Goal: Information Seeking & Learning: Learn about a topic

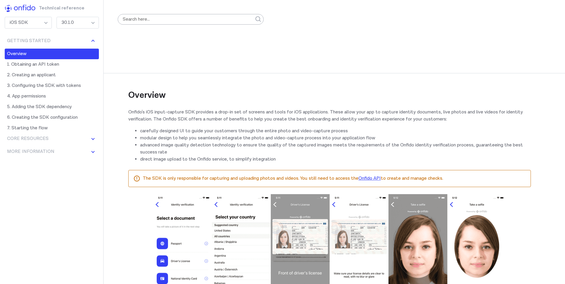
scroll to position [163, 0]
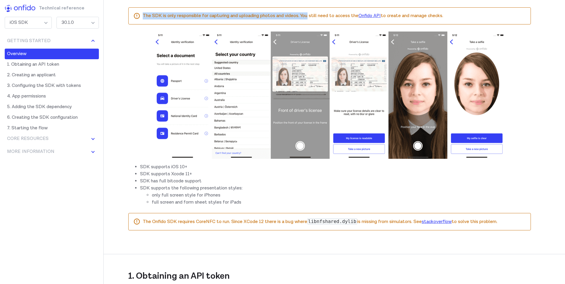
drag, startPoint x: 133, startPoint y: 19, endPoint x: 319, endPoint y: 18, distance: 186.4
click at [319, 18] on div "The SDK is only responsible for capturing and uploading photos and videos. You …" at bounding box center [329, 15] width 403 height 17
click at [327, 18] on p "The SDK is only responsible for capturing and uploading photos and videos. You …" at bounding box center [334, 15] width 383 height 7
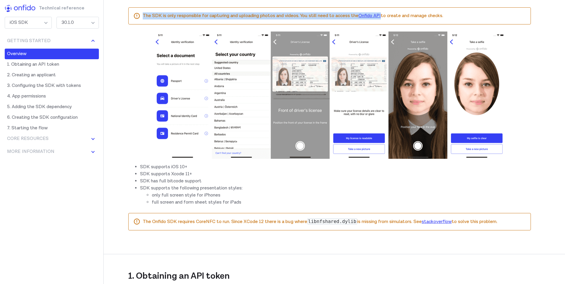
click at [327, 18] on p "The SDK is only responsible for capturing and uploading photos and videos. You …" at bounding box center [334, 15] width 383 height 7
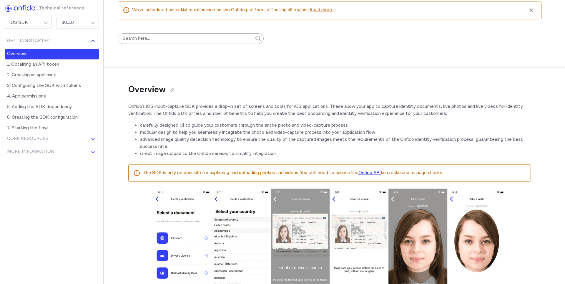
scroll to position [81, 0]
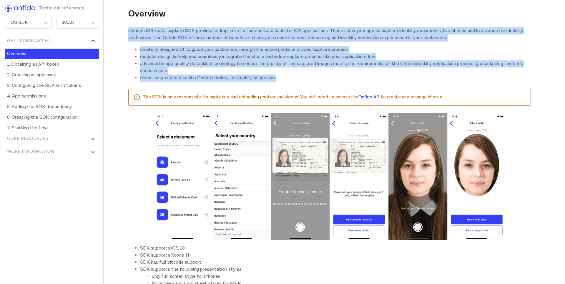
drag, startPoint x: 121, startPoint y: 32, endPoint x: 375, endPoint y: 82, distance: 258.8
click at [375, 82] on li "direct image upload to the Onfido service, to simplify integration" at bounding box center [335, 78] width 391 height 7
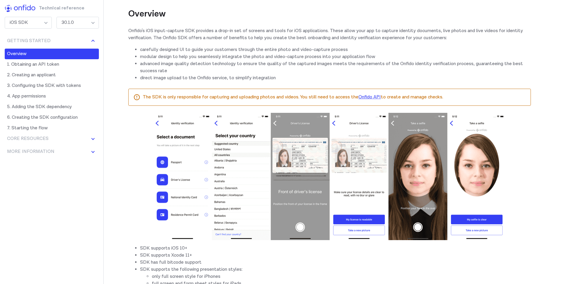
drag, startPoint x: 140, startPoint y: 79, endPoint x: 284, endPoint y: 76, distance: 143.7
click at [284, 76] on ul "carefully designed UI to guide your customers through the entire photo and vide…" at bounding box center [329, 63] width 403 height 35
click at [284, 75] on li "advanced image quality detection technology to ensure the quality of the captur…" at bounding box center [335, 67] width 391 height 14
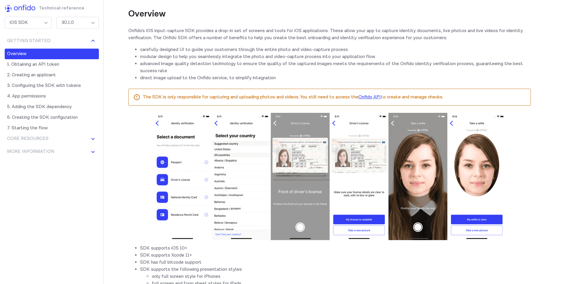
click at [269, 81] on li "direct image upload to the Onfido service, to simplify integration" at bounding box center [335, 78] width 391 height 7
click at [306, 75] on li "advanced image quality detection technology to ensure the quality of the captur…" at bounding box center [335, 67] width 391 height 14
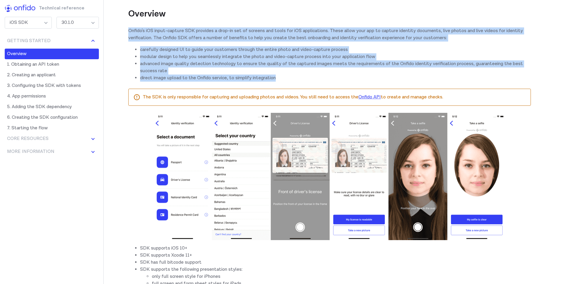
drag, startPoint x: 118, startPoint y: 27, endPoint x: 340, endPoint y: 85, distance: 229.0
click at [340, 85] on div "Overview Onfido's iOS input-capture SDK provides a drop-in set of screens and t…" at bounding box center [329, 146] width 403 height 343
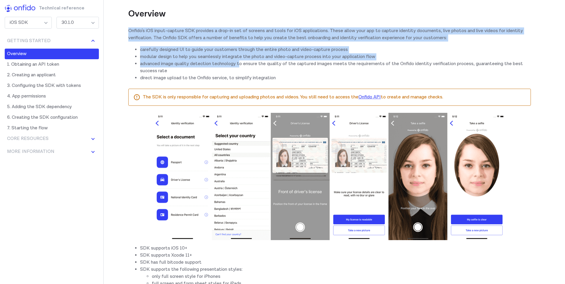
drag, startPoint x: 109, startPoint y: 31, endPoint x: 244, endPoint y: 66, distance: 140.0
click at [244, 66] on li "advanced image quality detection technology to ensure the quality of the captur…" at bounding box center [335, 67] width 391 height 14
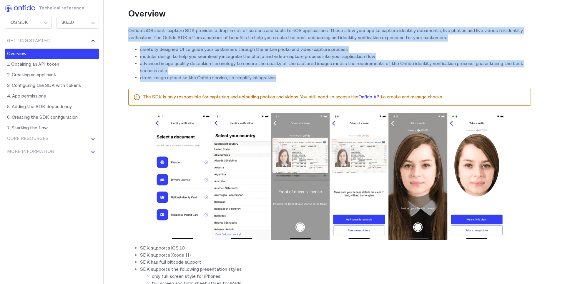
drag, startPoint x: 132, startPoint y: 31, endPoint x: 292, endPoint y: 85, distance: 169.6
click at [296, 85] on div "Overview Onfido's iOS input-capture SDK provides a drop-in set of screens and t…" at bounding box center [329, 146] width 403 height 343
drag, startPoint x: 312, startPoint y: 85, endPoint x: 122, endPoint y: 32, distance: 197.8
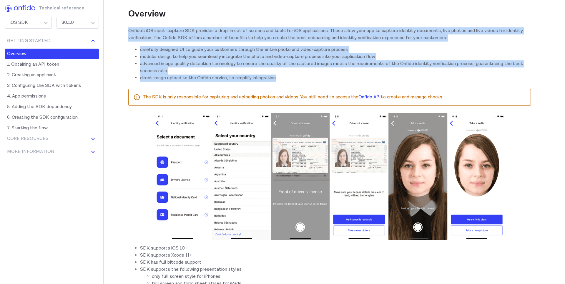
drag, startPoint x: 147, startPoint y: 39, endPoint x: 298, endPoint y: 85, distance: 158.4
click at [298, 85] on div "Overview Onfido's iOS input-capture SDK provides a drop-in set of screens and t…" at bounding box center [329, 146] width 403 height 343
drag, startPoint x: 125, startPoint y: 29, endPoint x: 286, endPoint y: 81, distance: 169.2
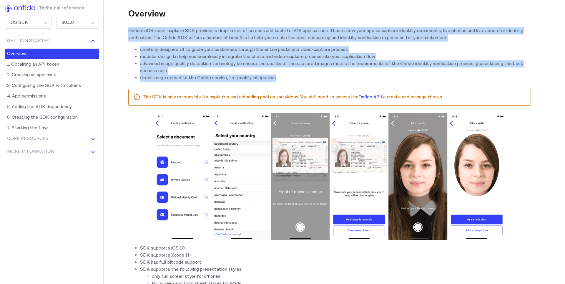
click at [286, 81] on li "direct image upload to the Onfido service, to simplify integration" at bounding box center [335, 78] width 391 height 7
drag, startPoint x: 306, startPoint y: 84, endPoint x: 123, endPoint y: 30, distance: 190.8
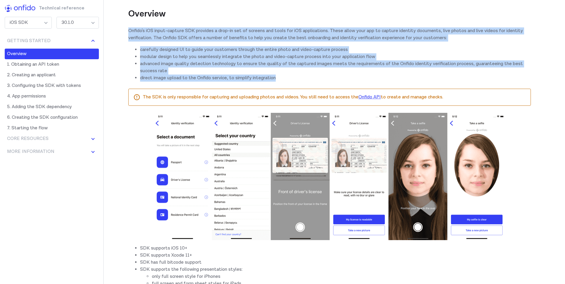
drag, startPoint x: 120, startPoint y: 29, endPoint x: 289, endPoint y: 85, distance: 178.0
click at [289, 85] on div "Overview Onfido's iOS input-capture SDK provides a drop-in set of screens and t…" at bounding box center [329, 146] width 403 height 343
drag, startPoint x: 314, startPoint y: 86, endPoint x: 123, endPoint y: 28, distance: 199.9
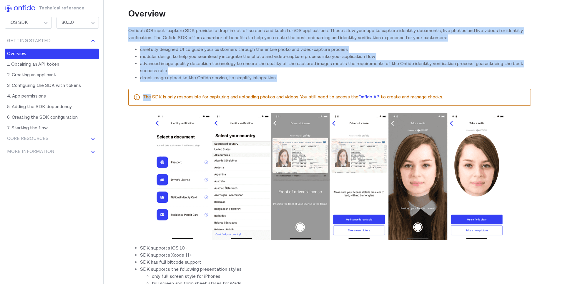
drag, startPoint x: 127, startPoint y: 31, endPoint x: 340, endPoint y: 92, distance: 222.0
click at [340, 92] on div "The SDK is only responsible for capturing and uploading photos and videos. You …" at bounding box center [329, 97] width 403 height 17
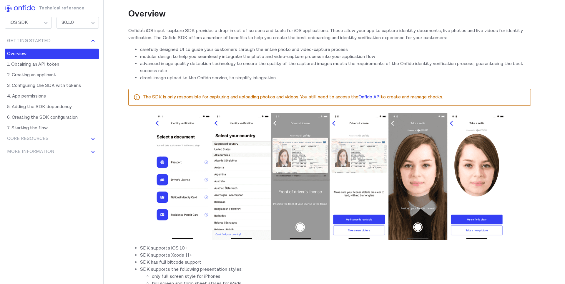
drag, startPoint x: 345, startPoint y: 87, endPoint x: 341, endPoint y: 86, distance: 4.2
click at [345, 87] on div "Overview Onfido's iOS input-capture SDK provides a drop-in set of screens and t…" at bounding box center [329, 146] width 403 height 343
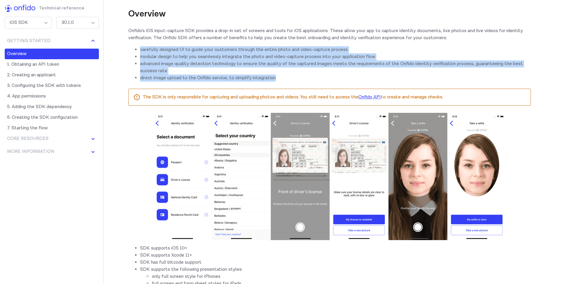
drag, startPoint x: 259, startPoint y: 74, endPoint x: 143, endPoint y: 44, distance: 119.5
click at [143, 44] on div "Overview Onfido's iOS input-capture SDK provides a drop-in set of screens and t…" at bounding box center [329, 146] width 403 height 343
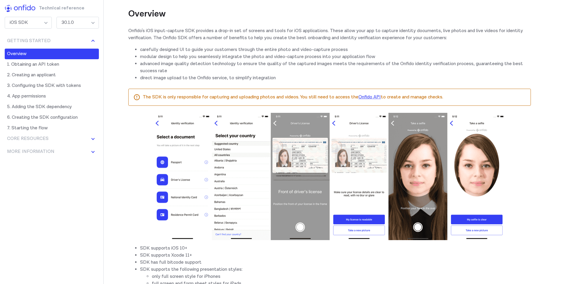
click at [128, 40] on p "Onfido's iOS input-capture SDK provides a drop-in set of screens and tools for …" at bounding box center [329, 34] width 403 height 14
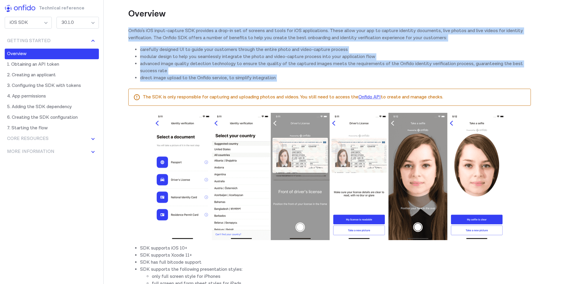
drag, startPoint x: 122, startPoint y: 31, endPoint x: 350, endPoint y: 91, distance: 235.5
